Goal: Book appointment/travel/reservation

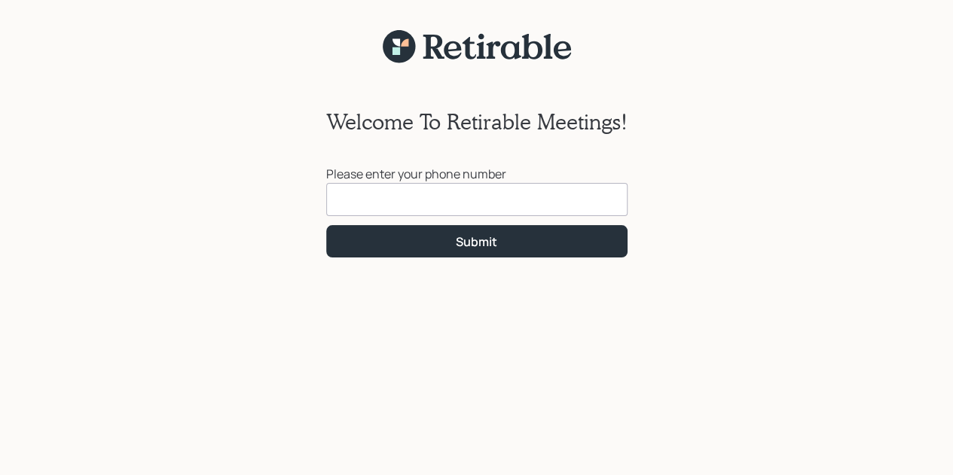
click at [360, 200] on input at bounding box center [476, 199] width 301 height 33
type input "[PHONE_NUMBER]"
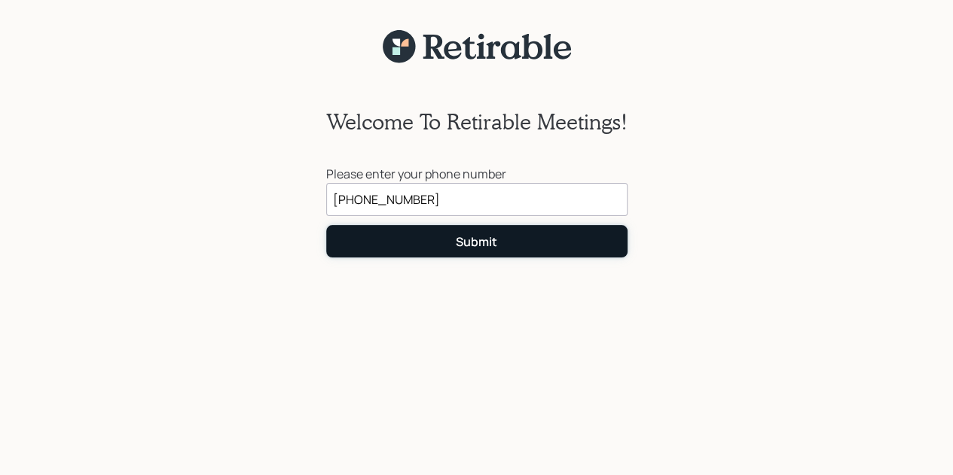
click at [491, 236] on div "Submit" at bounding box center [476, 241] width 41 height 17
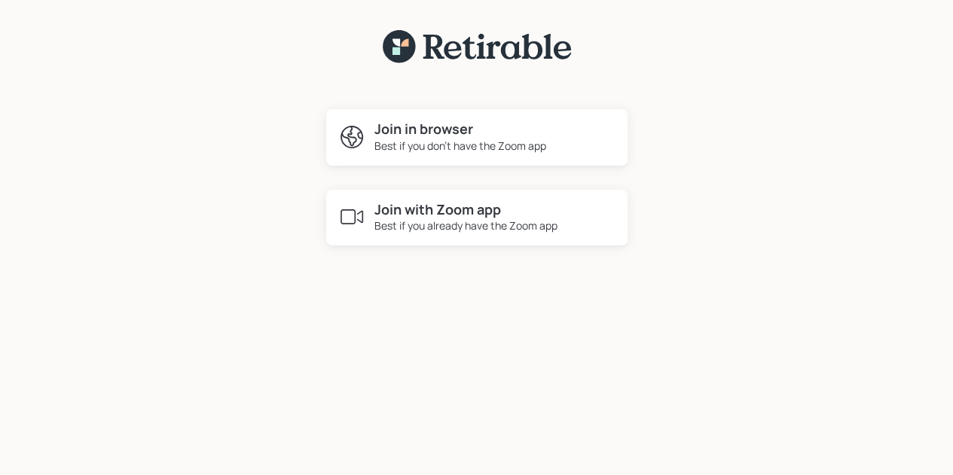
click at [469, 139] on div "Best if you don't have the Zoom app" at bounding box center [460, 146] width 172 height 16
